Goal: Task Accomplishment & Management: Use online tool/utility

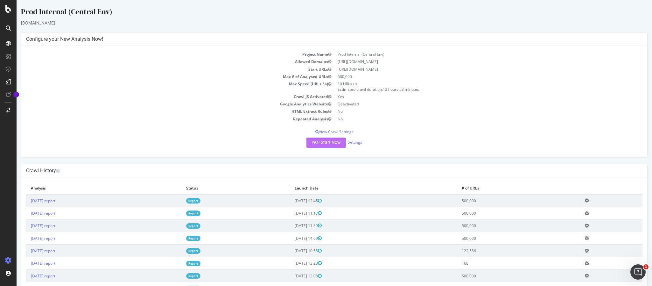
click at [331, 144] on button "Yes! Start Now" at bounding box center [325, 142] width 39 height 10
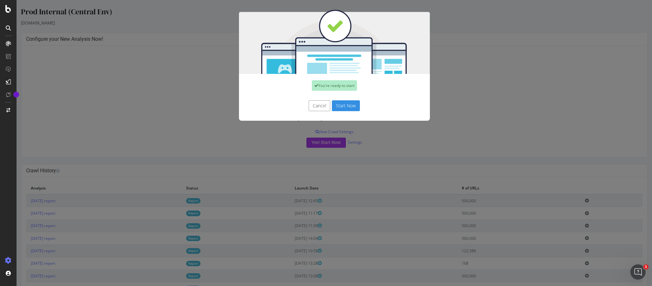
click at [348, 109] on button "Start Now" at bounding box center [346, 105] width 28 height 11
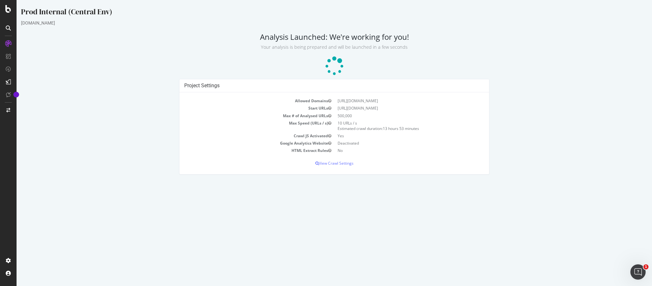
drag, startPoint x: 426, startPoint y: 277, endPoint x: 429, endPoint y: 285, distance: 8.2
click at [429, 181] on html "Prod Internal (Central Env) [DOMAIN_NAME] Analysis Launched: We're working for …" at bounding box center [335, 90] width 636 height 181
